Goal: Transaction & Acquisition: Book appointment/travel/reservation

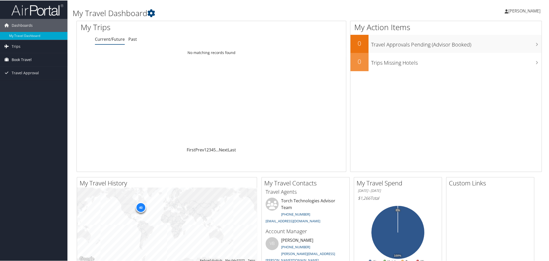
click at [15, 57] on span "Book Travel" at bounding box center [22, 59] width 20 height 13
click at [23, 87] on link "Book/Manage Online Trips" at bounding box center [33, 85] width 67 height 8
